Goal: Transaction & Acquisition: Purchase product/service

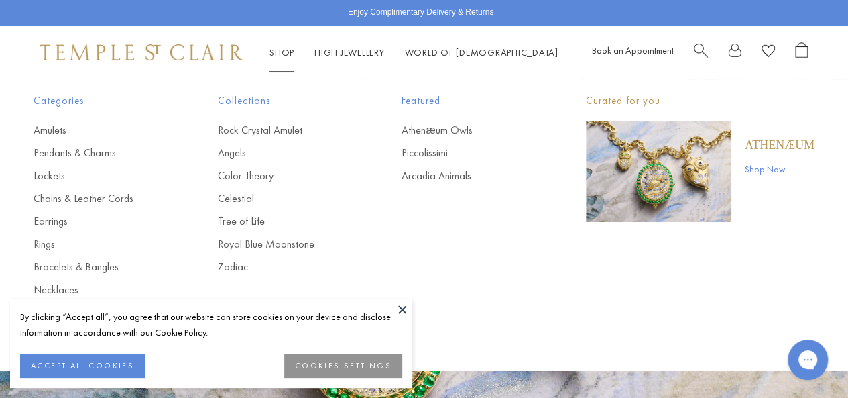
click at [283, 53] on link "Shop Shop" at bounding box center [282, 52] width 25 height 12
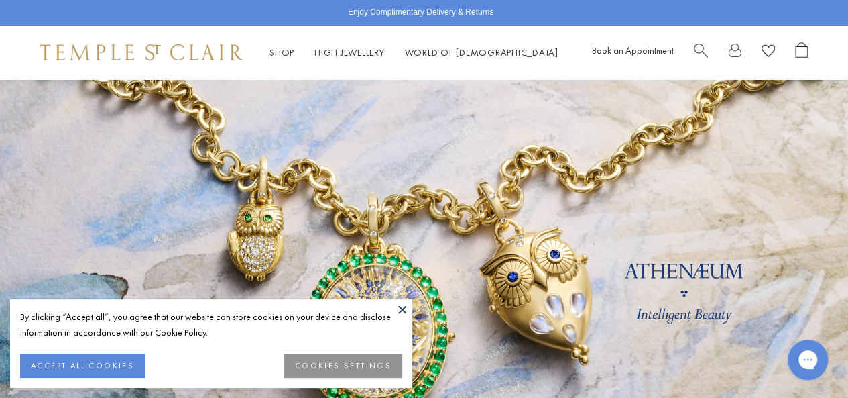
click at [400, 312] on button at bounding box center [402, 309] width 20 height 20
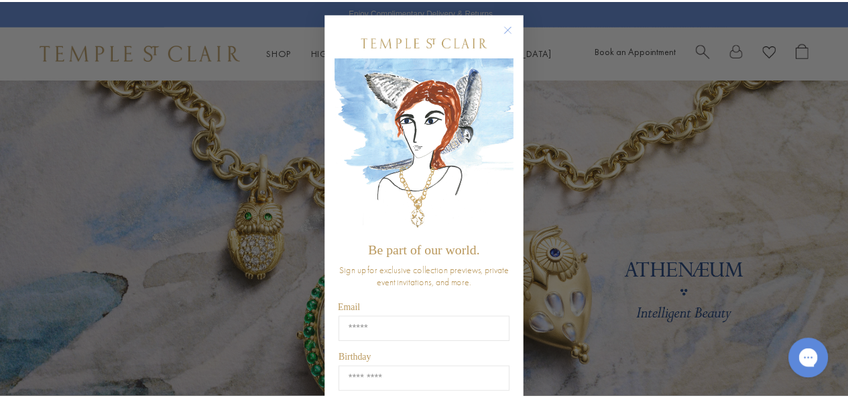
scroll to position [3, 0]
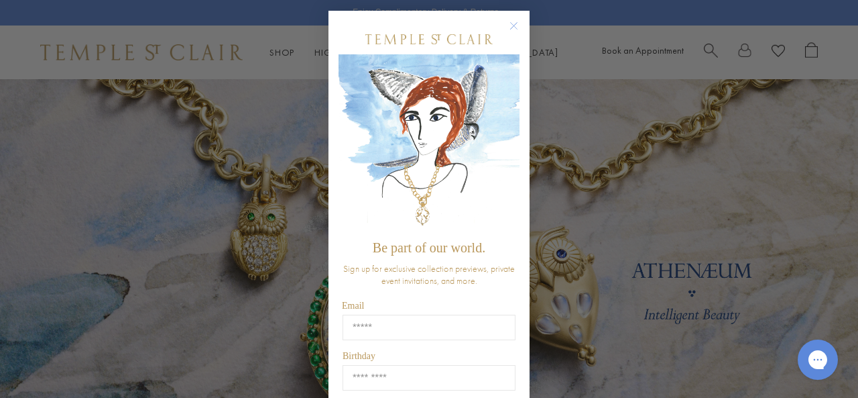
click at [518, 24] on button "Close dialog" at bounding box center [520, 32] width 17 height 17
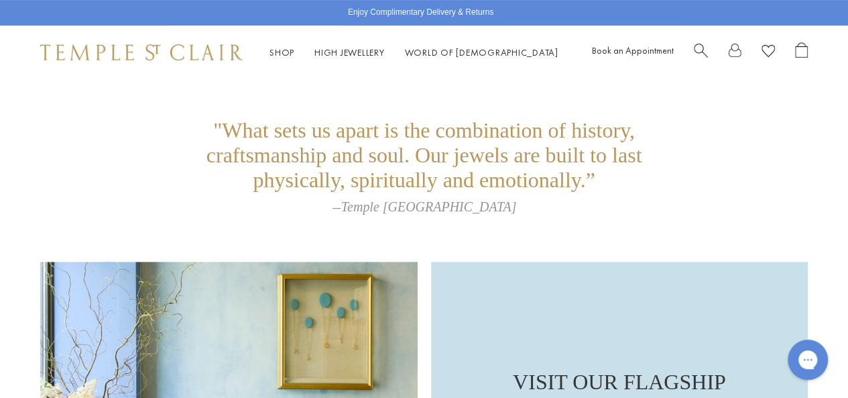
scroll to position [3035, 0]
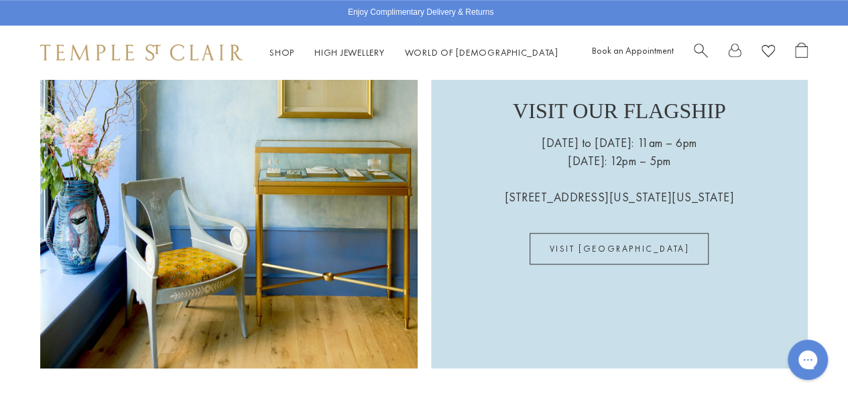
drag, startPoint x: 846, startPoint y: 316, endPoint x: 852, endPoint y: 343, distance: 28.1
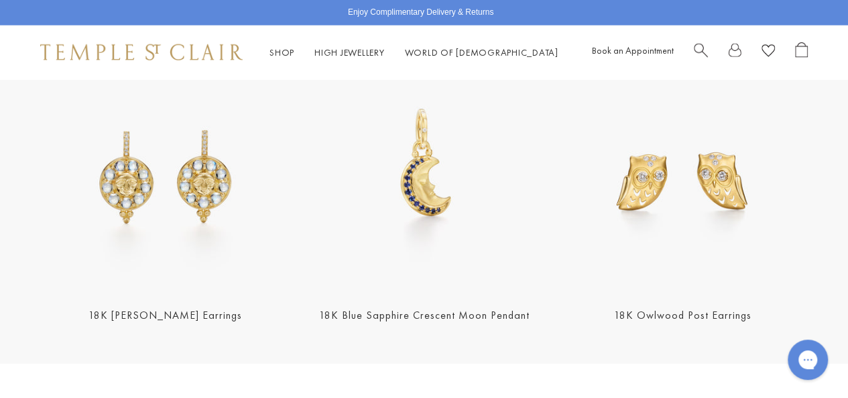
scroll to position [1544, 0]
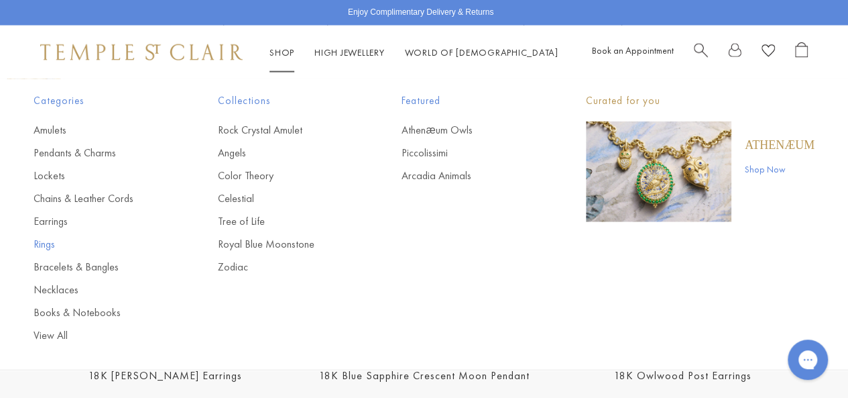
click at [48, 248] on link "Rings" at bounding box center [99, 244] width 131 height 15
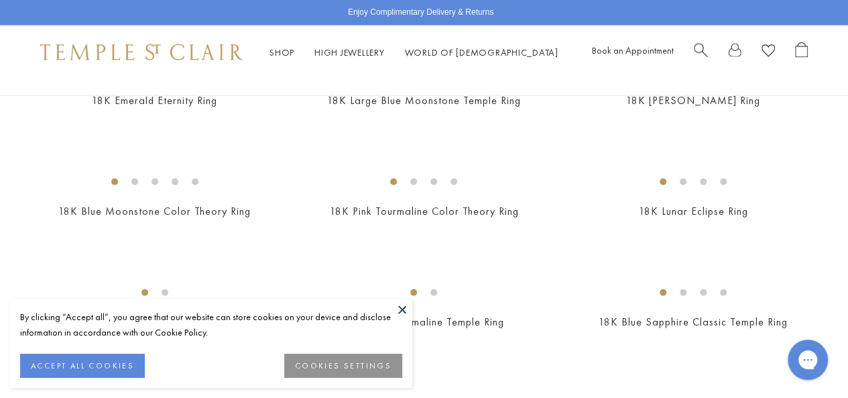
scroll to position [1502, 0]
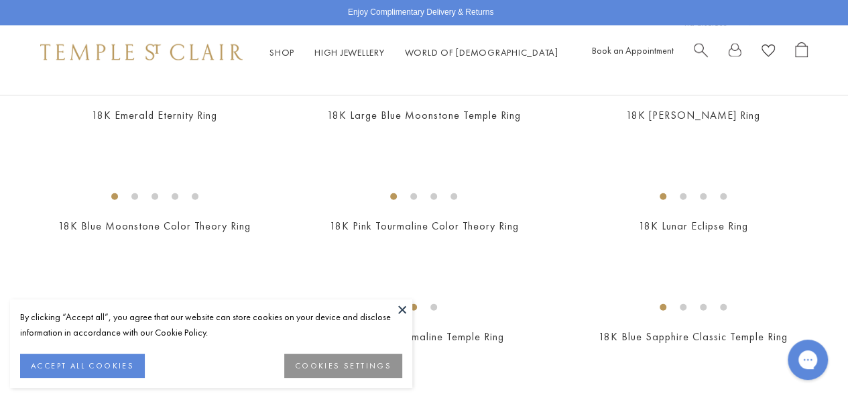
drag, startPoint x: 852, startPoint y: 30, endPoint x: 855, endPoint y: 131, distance: 100.6
click at [0, 0] on img at bounding box center [0, 0] width 0 height 0
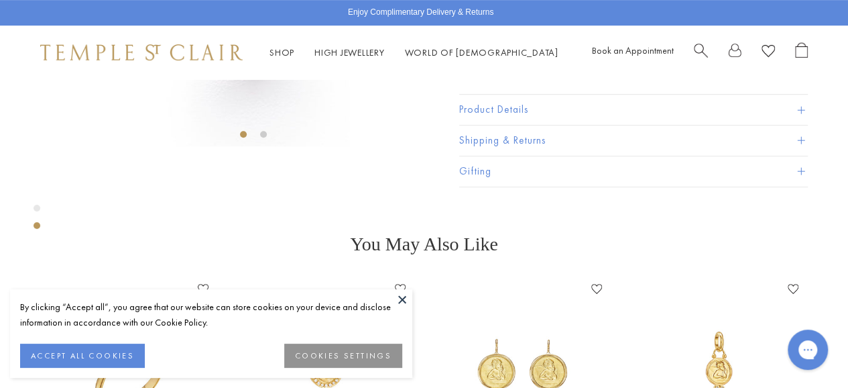
scroll to position [306, 0]
click at [621, 123] on button "Product Details" at bounding box center [633, 108] width 349 height 30
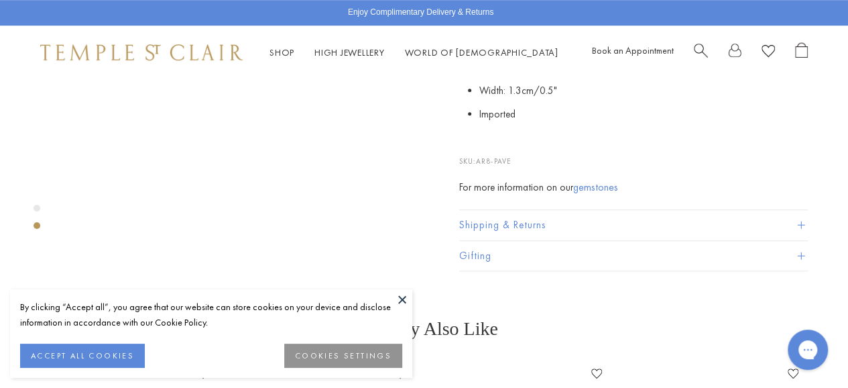
scroll to position [494, 0]
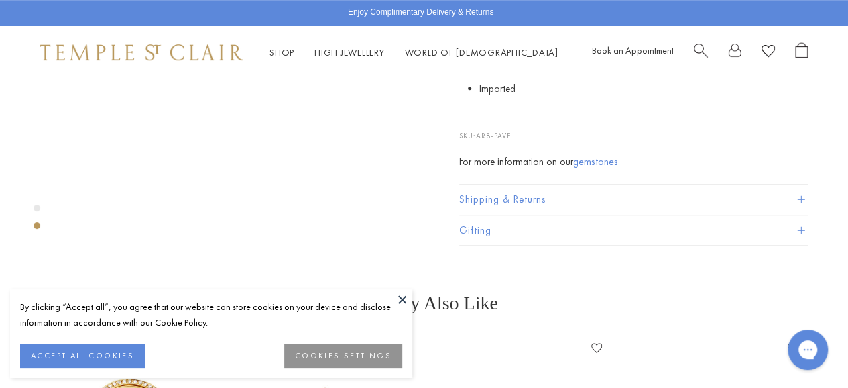
drag, startPoint x: 858, startPoint y: 101, endPoint x: 840, endPoint y: 68, distance: 37.8
click at [840, 68] on div "Shop Shop Categories Amulets Pendants & Charms Lockets Chains & Leather Cords E…" at bounding box center [424, 52] width 848 height 54
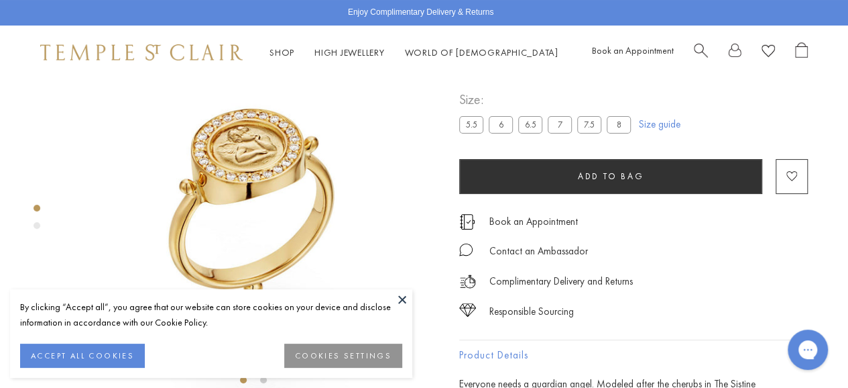
scroll to position [68, 0]
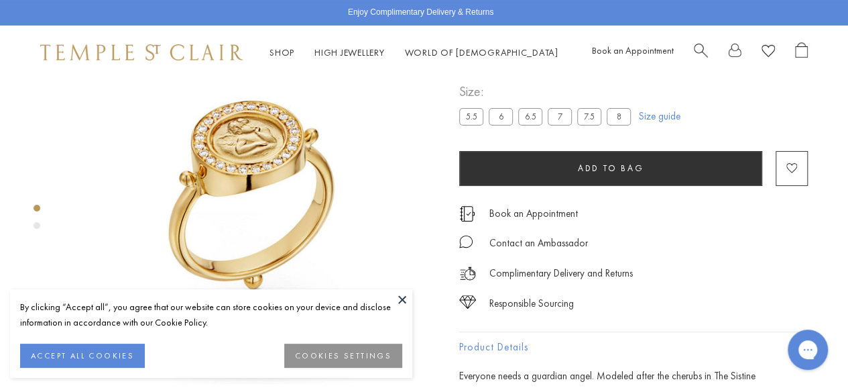
click at [651, 123] on link "Size guide" at bounding box center [660, 115] width 42 height 13
click at [150, 54] on img at bounding box center [141, 52] width 202 height 16
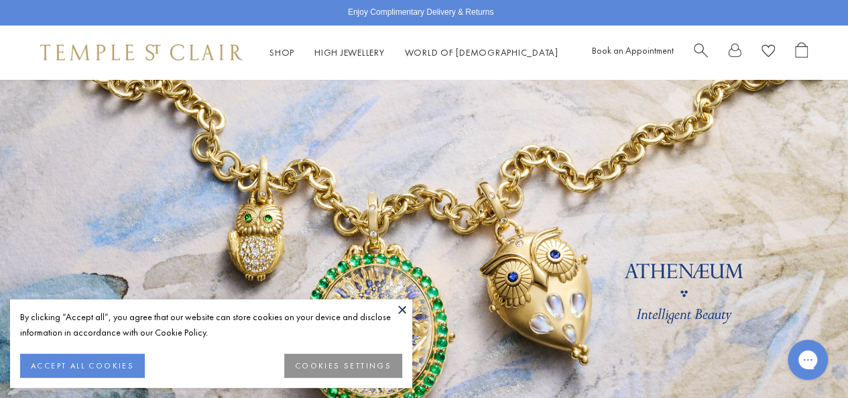
click at [697, 48] on span "Search" at bounding box center [701, 49] width 14 height 14
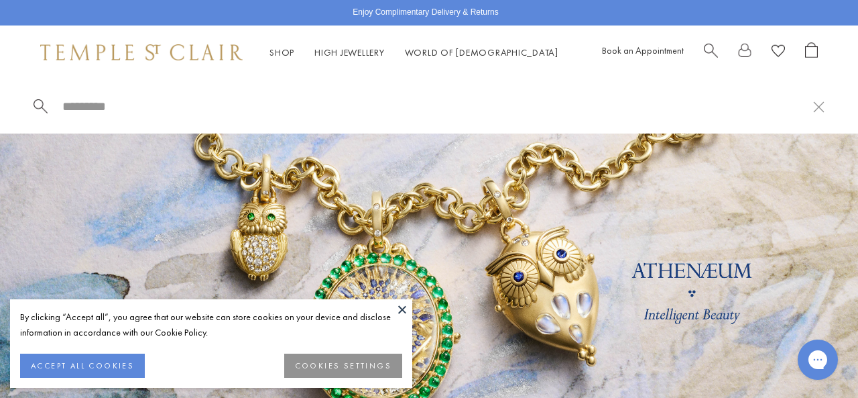
click at [711, 49] on span "Search" at bounding box center [711, 49] width 14 height 14
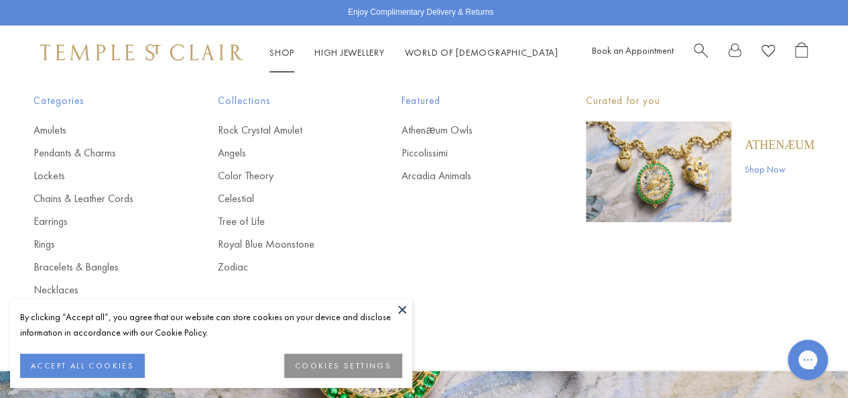
click at [278, 49] on link "Shop Shop" at bounding box center [282, 52] width 25 height 12
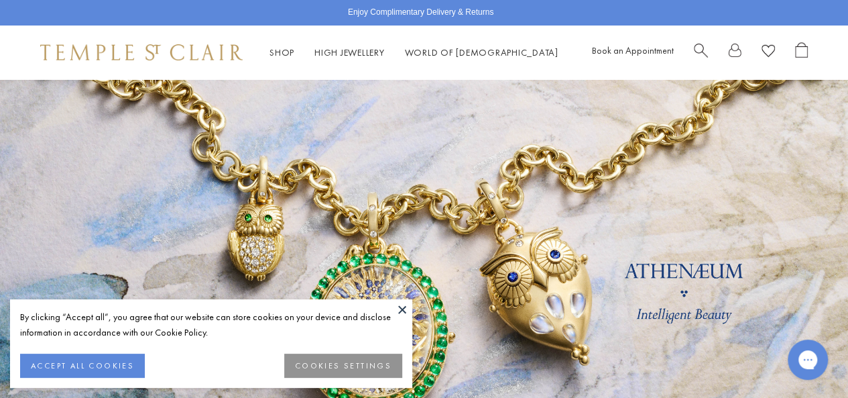
click at [401, 312] on button at bounding box center [402, 309] width 20 height 20
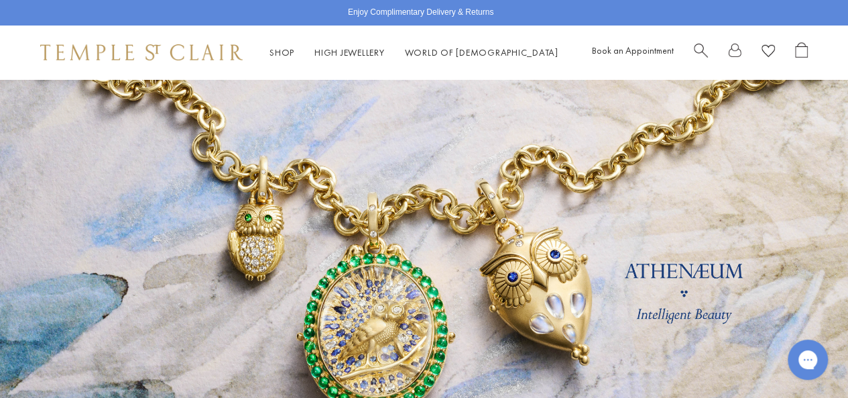
click at [697, 52] on span "Search" at bounding box center [701, 49] width 14 height 14
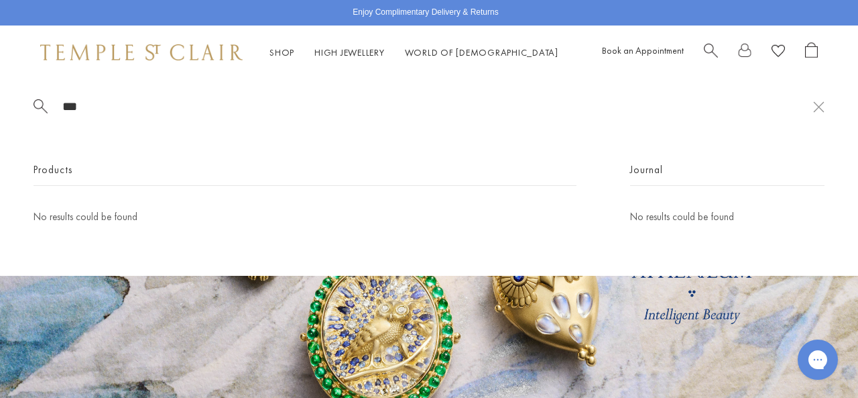
type input "***"
click at [825, 104] on div "*** Products No results could be found Journal No results could be found" at bounding box center [429, 177] width 858 height 196
click at [821, 109] on button at bounding box center [818, 106] width 11 height 13
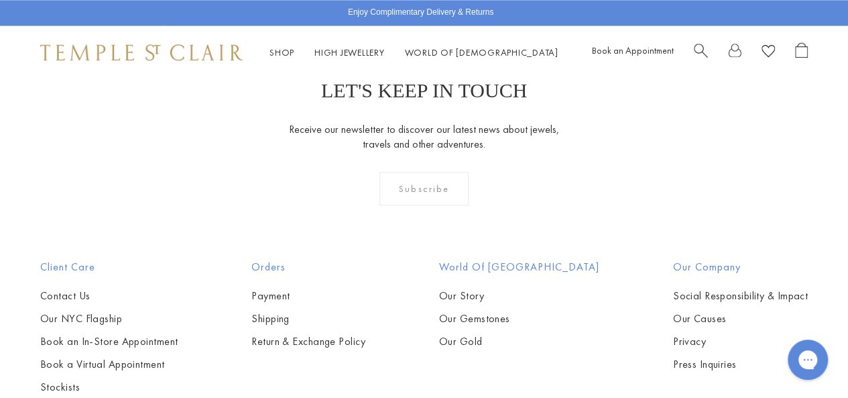
scroll to position [3507, 0]
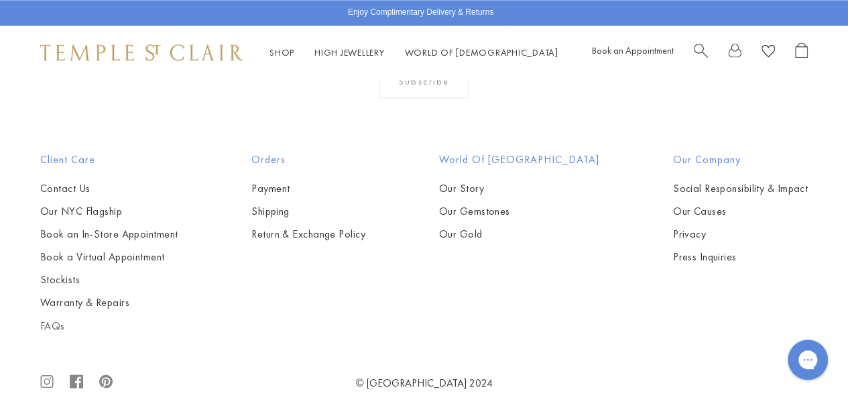
click at [46, 318] on link "FAQs" at bounding box center [108, 325] width 137 height 15
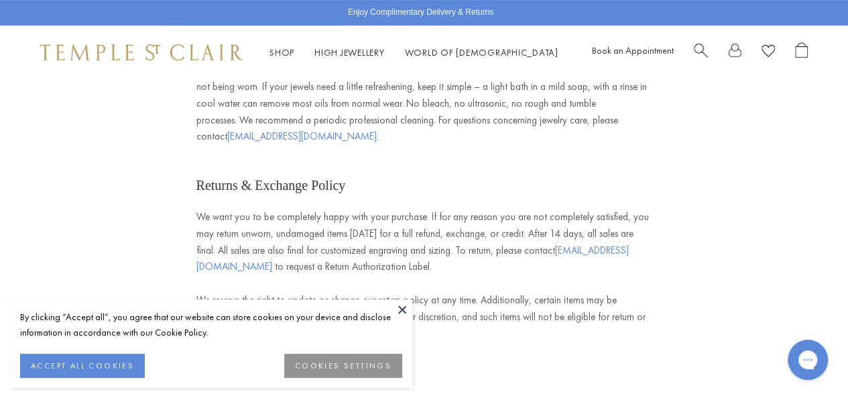
scroll to position [2821, 0]
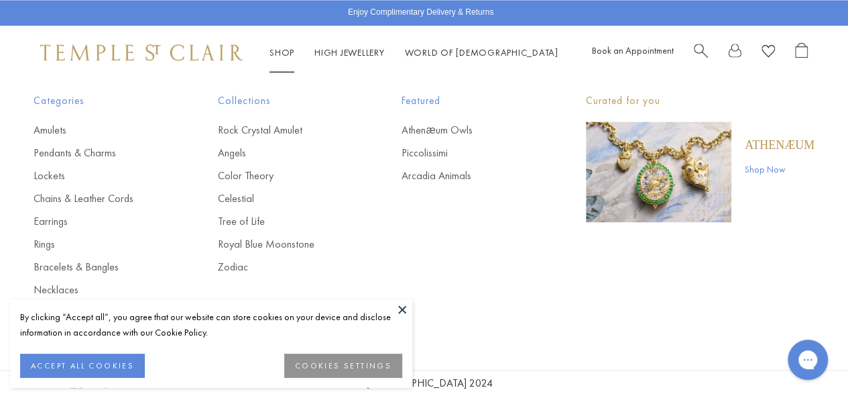
click at [280, 51] on link "Shop Shop" at bounding box center [282, 52] width 25 height 12
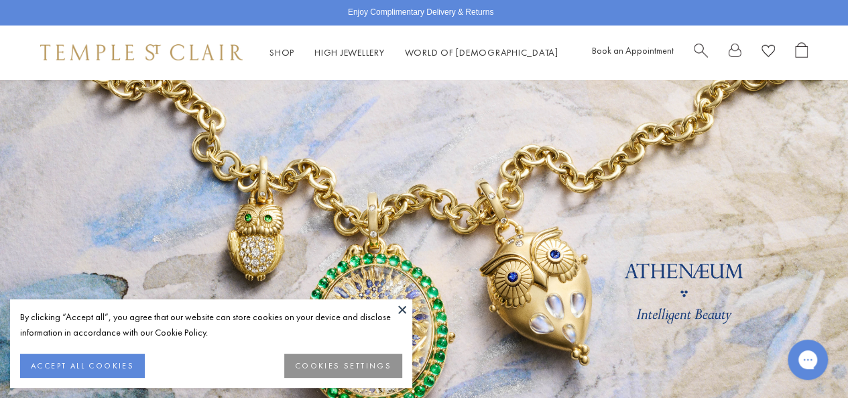
click at [406, 305] on button at bounding box center [402, 309] width 20 height 20
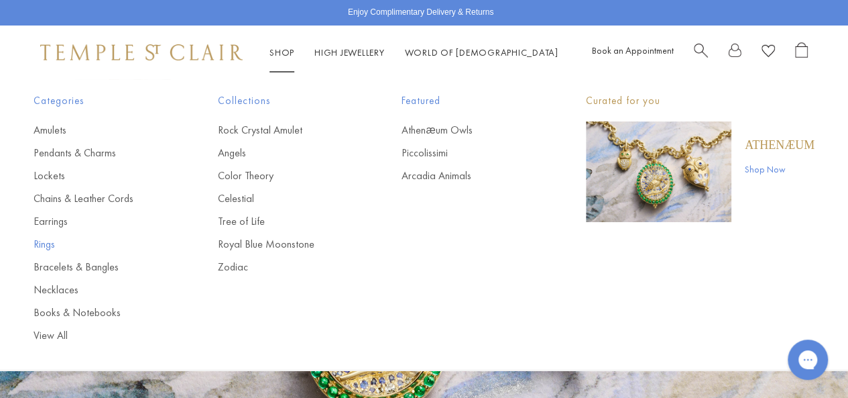
click at [46, 246] on link "Rings" at bounding box center [99, 244] width 131 height 15
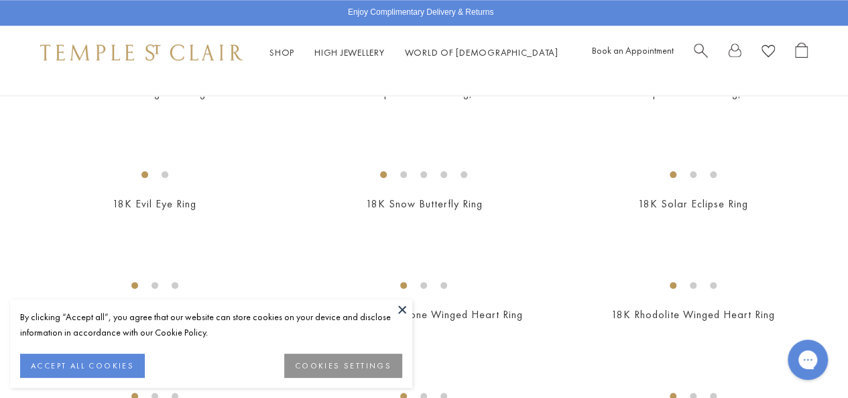
scroll to position [801, 0]
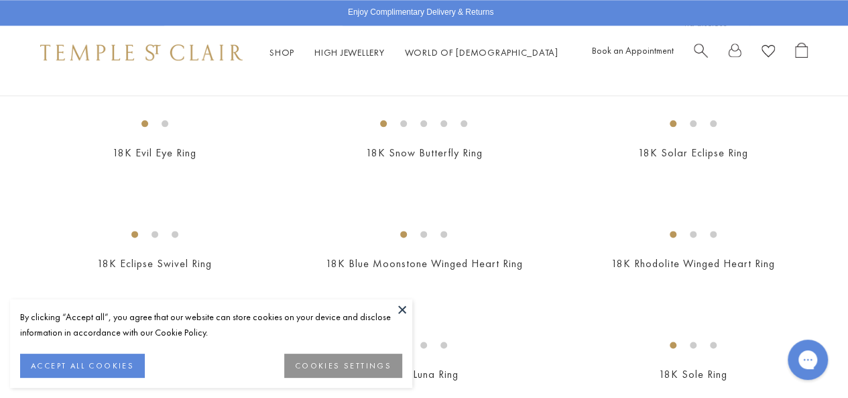
drag, startPoint x: 857, startPoint y: 17, endPoint x: 857, endPoint y: 70, distance: 52.3
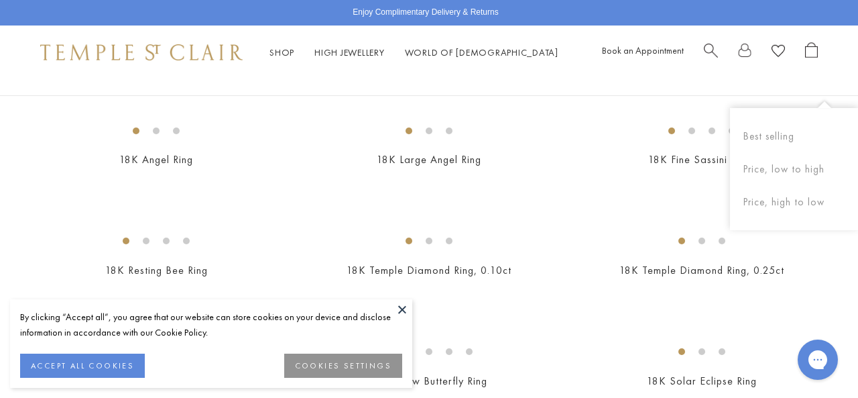
click at [0, 0] on img at bounding box center [0, 0] width 0 height 0
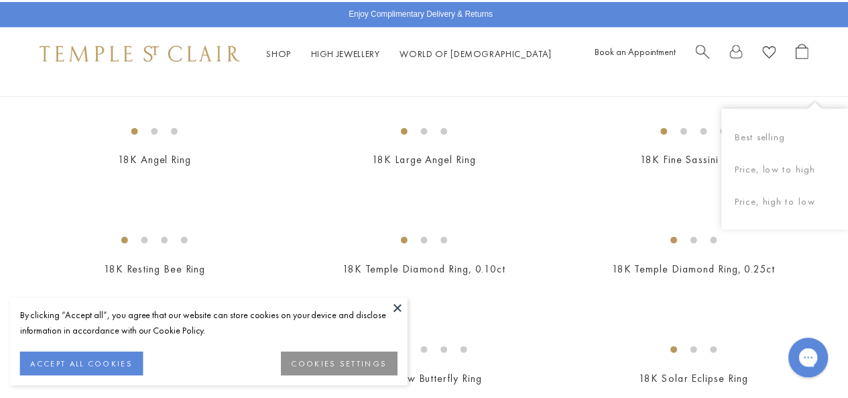
scroll to position [570, 0]
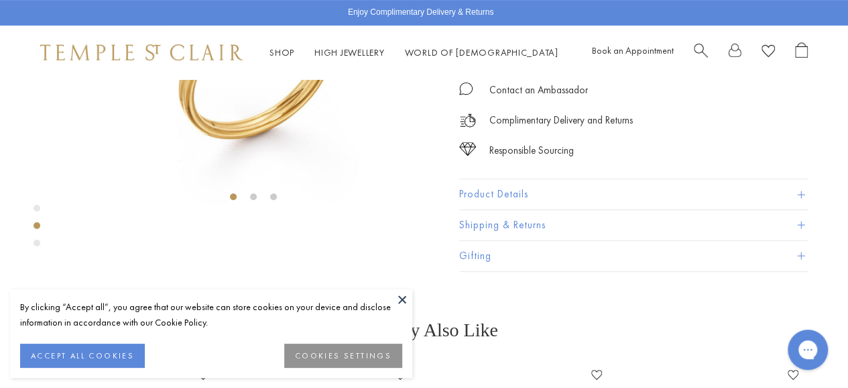
scroll to position [236, 0]
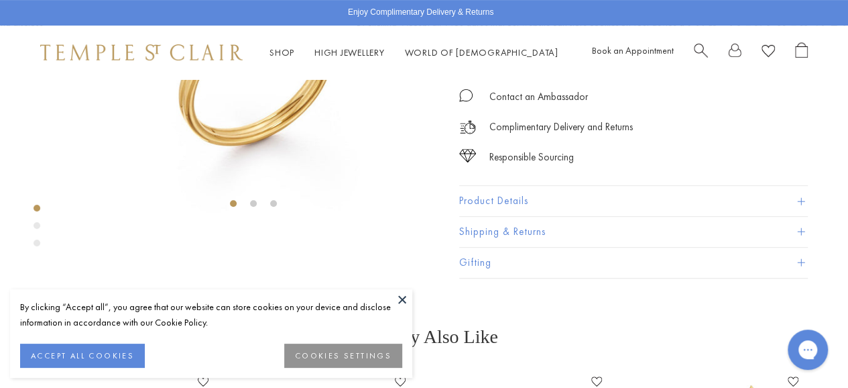
click at [584, 135] on p "Complimentary Delivery and Returns" at bounding box center [560, 127] width 143 height 17
click at [575, 217] on button "Product Details" at bounding box center [633, 201] width 349 height 30
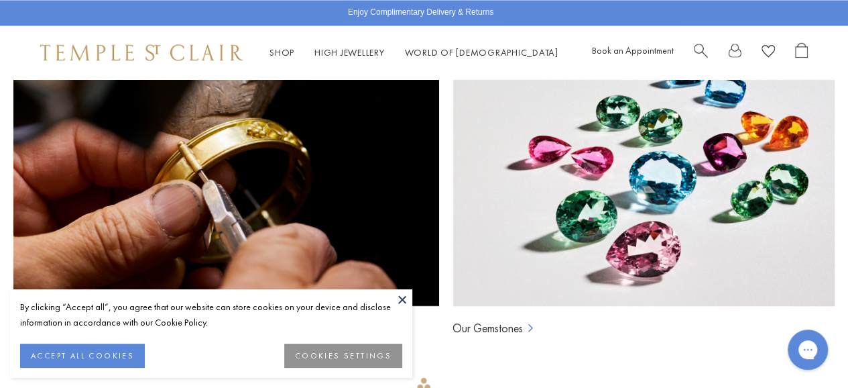
scroll to position [1202, 0]
